Goal: Navigation & Orientation: Find specific page/section

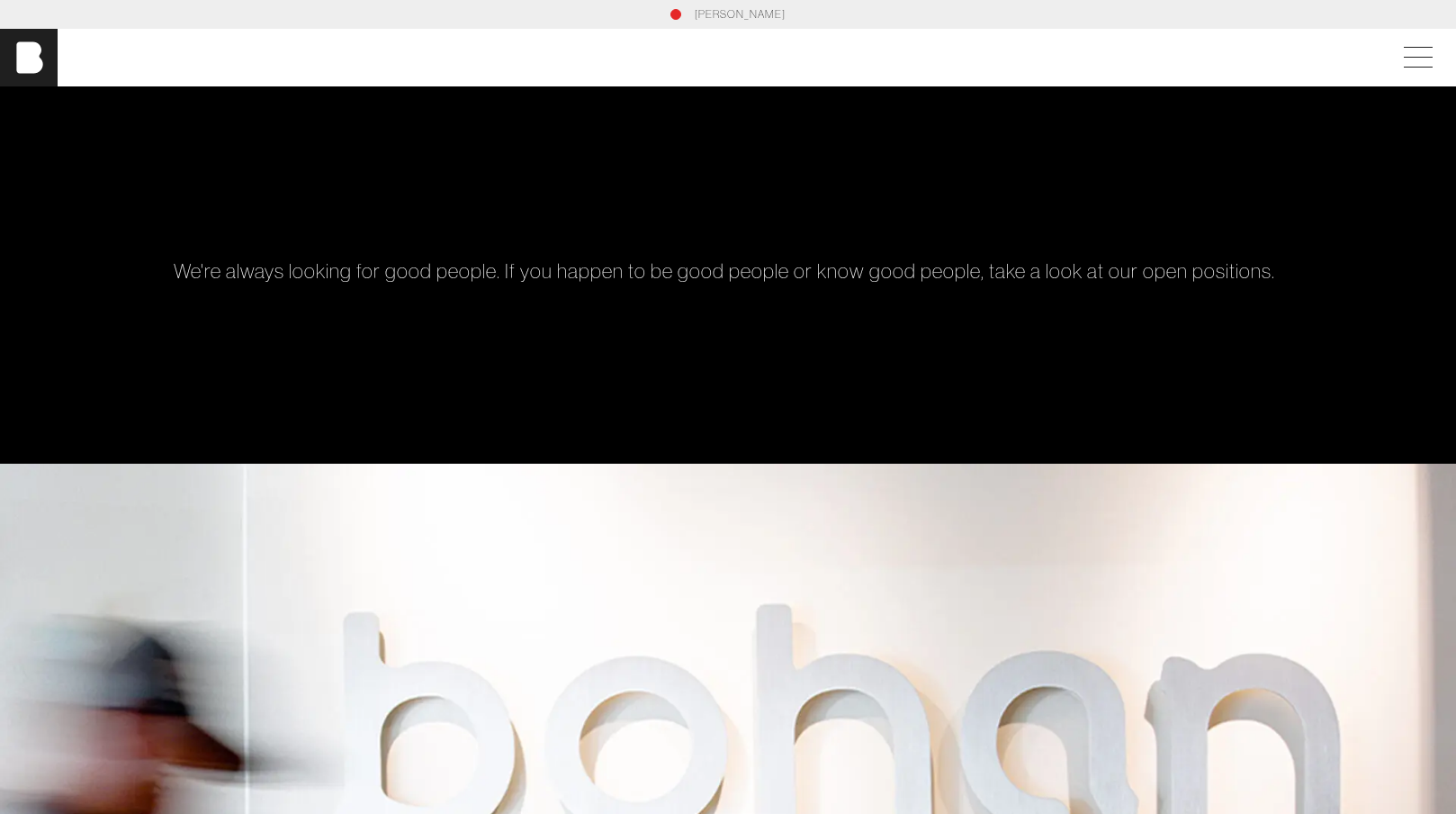
click at [750, 16] on link "[PERSON_NAME]" at bounding box center [740, 15] width 91 height 17
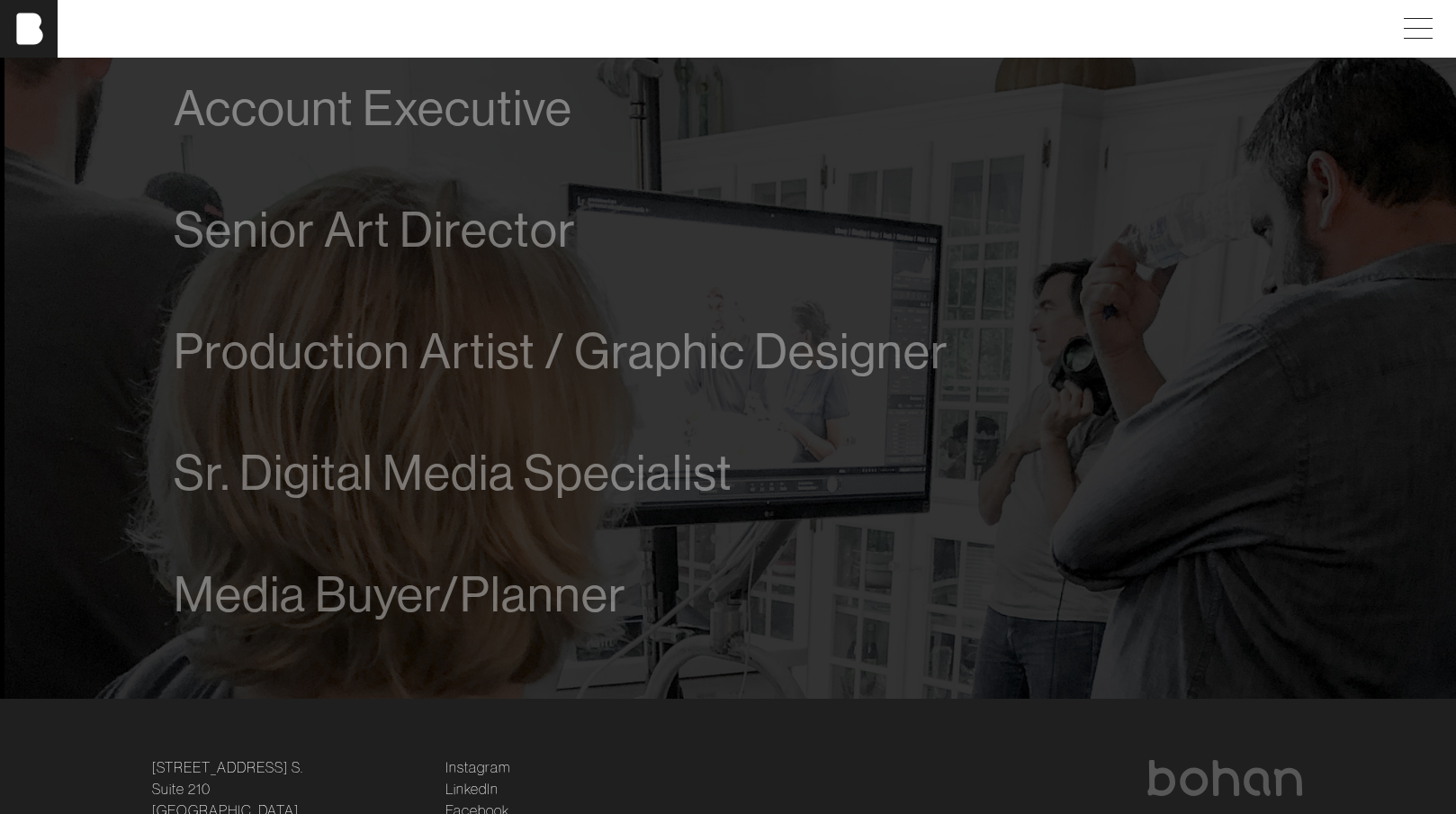
scroll to position [1159, 0]
